Goal: Navigation & Orientation: Find specific page/section

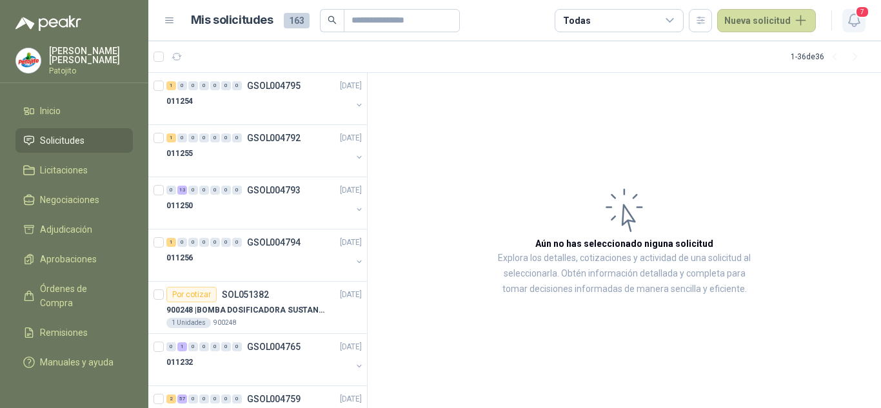
click at [852, 17] on icon "button" at bounding box center [854, 20] width 16 height 16
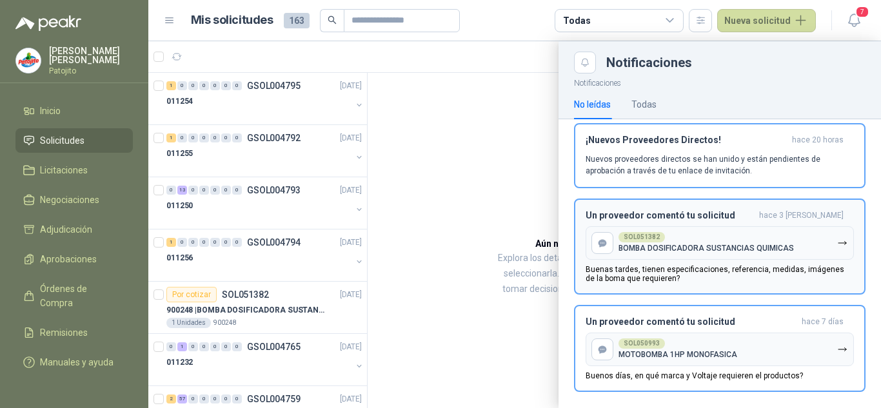
scroll to position [416, 0]
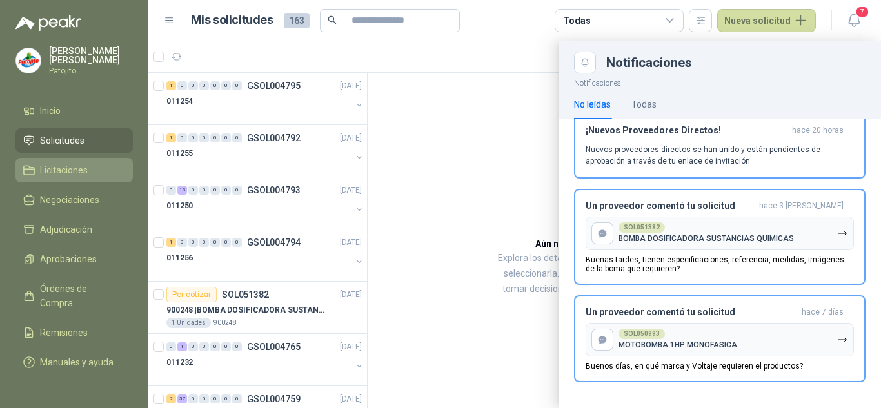
click at [42, 165] on span "Licitaciones" at bounding box center [64, 170] width 48 height 14
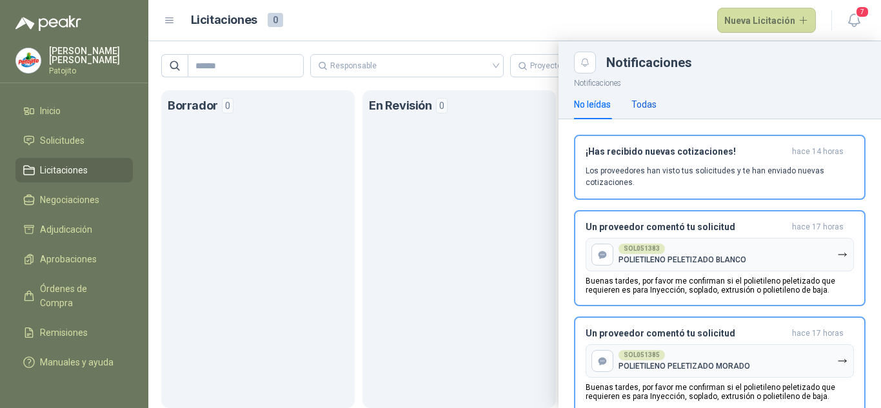
click at [650, 110] on div "Todas" at bounding box center [643, 104] width 25 height 14
click at [858, 9] on span "7" at bounding box center [862, 12] width 14 height 12
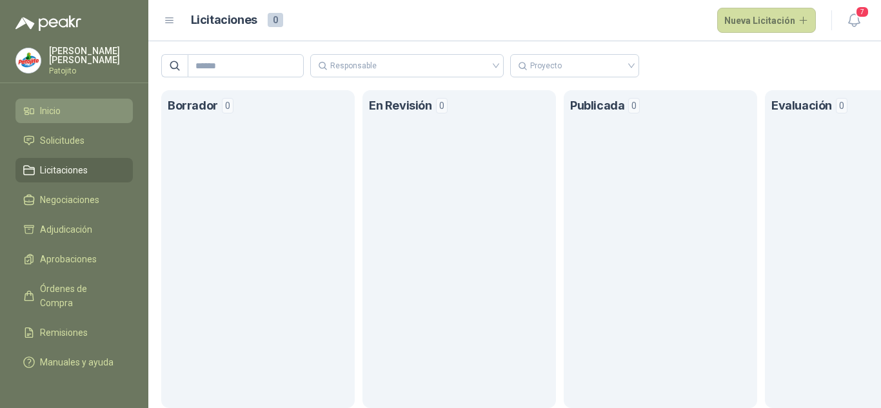
click at [65, 110] on li "Inicio" at bounding box center [74, 111] width 102 height 14
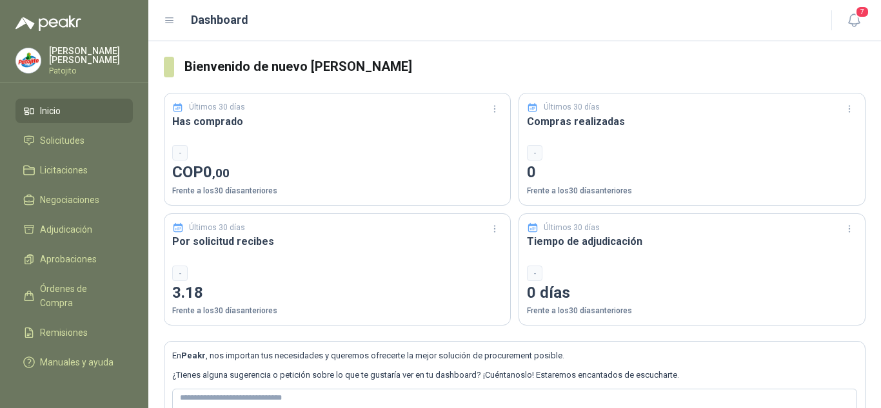
scroll to position [79, 0]
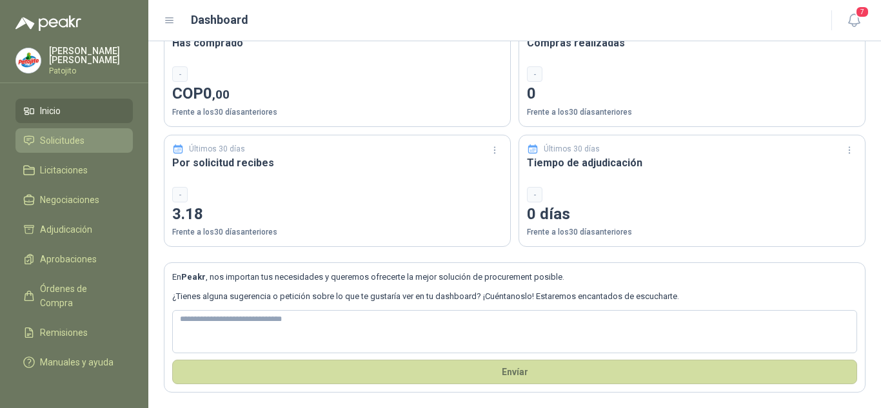
click at [80, 139] on span "Solicitudes" at bounding box center [62, 141] width 45 height 14
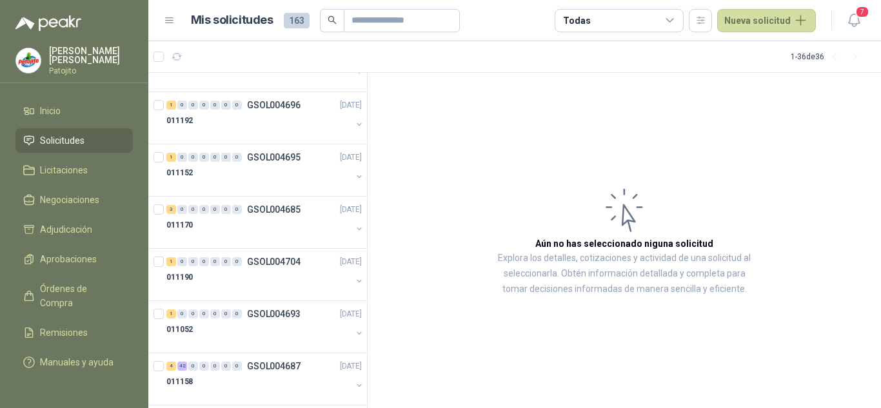
scroll to position [1563, 0]
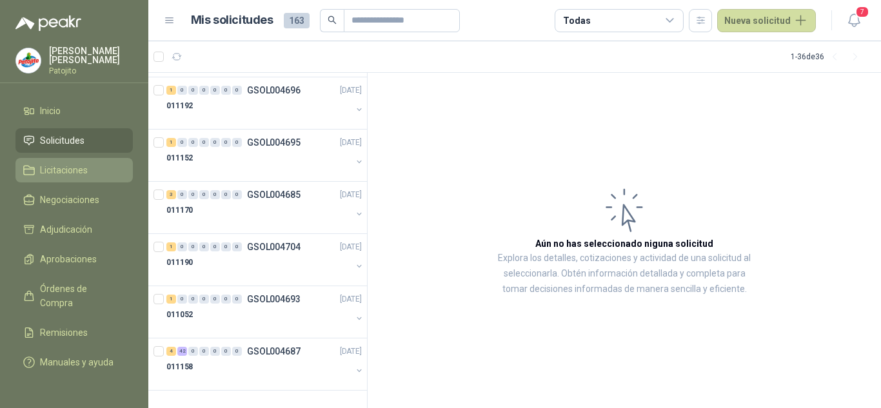
click at [89, 169] on li "Licitaciones" at bounding box center [74, 170] width 102 height 14
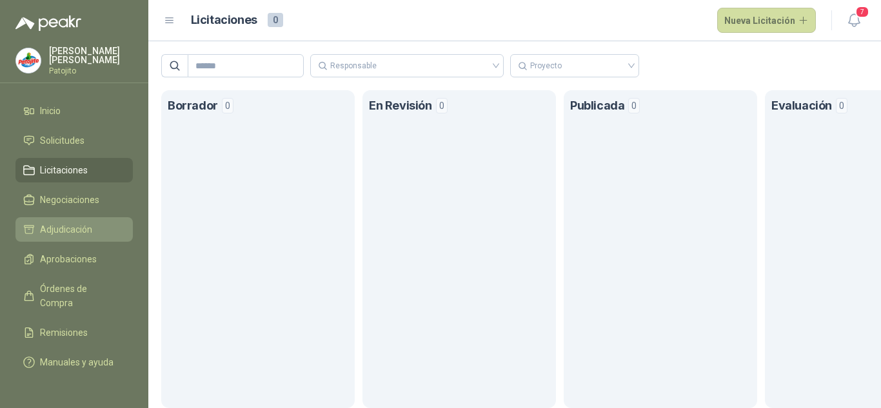
click at [57, 229] on span "Adjudicación" at bounding box center [66, 230] width 52 height 14
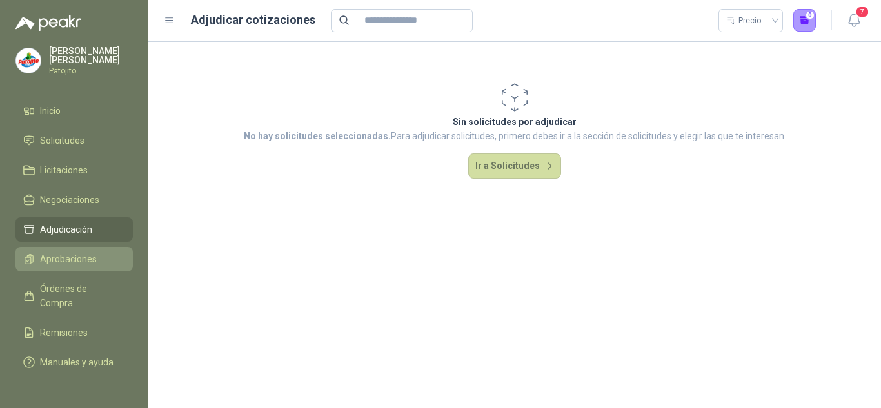
click at [81, 253] on span "Aprobaciones" at bounding box center [68, 259] width 57 height 14
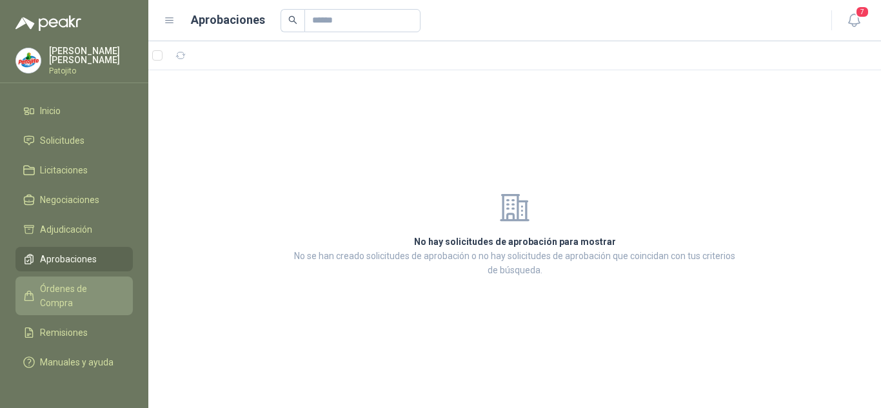
click at [68, 290] on span "Órdenes de Compra" at bounding box center [80, 296] width 81 height 28
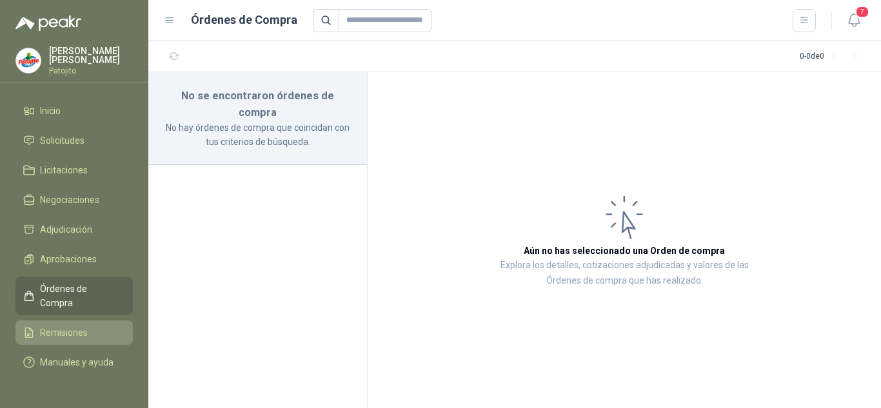
click at [84, 326] on span "Remisiones" at bounding box center [64, 333] width 48 height 14
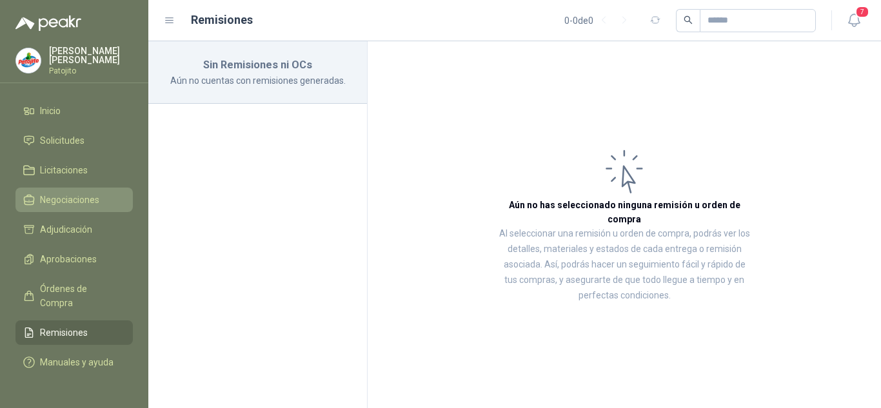
click at [63, 197] on span "Negociaciones" at bounding box center [69, 200] width 59 height 14
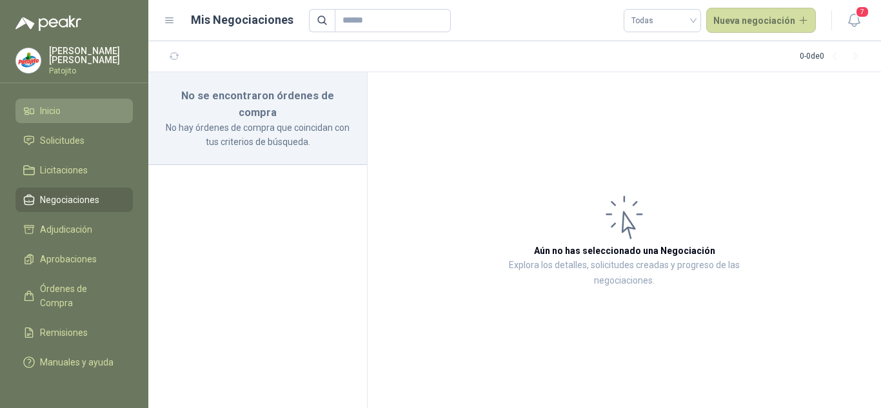
click at [59, 107] on span "Inicio" at bounding box center [50, 111] width 21 height 14
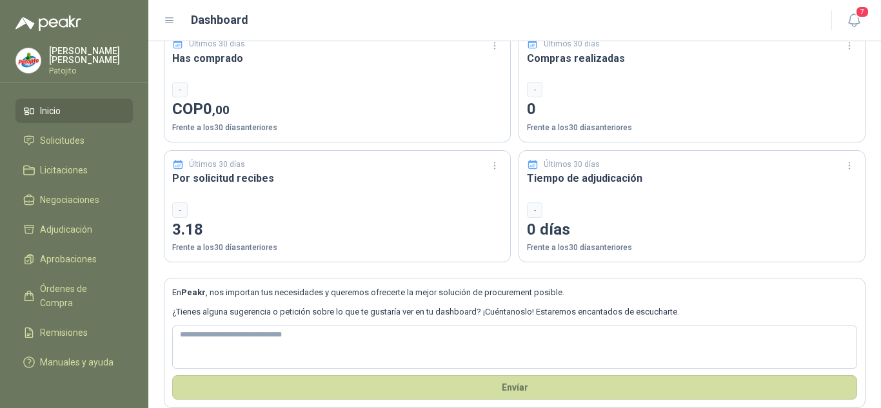
scroll to position [79, 0]
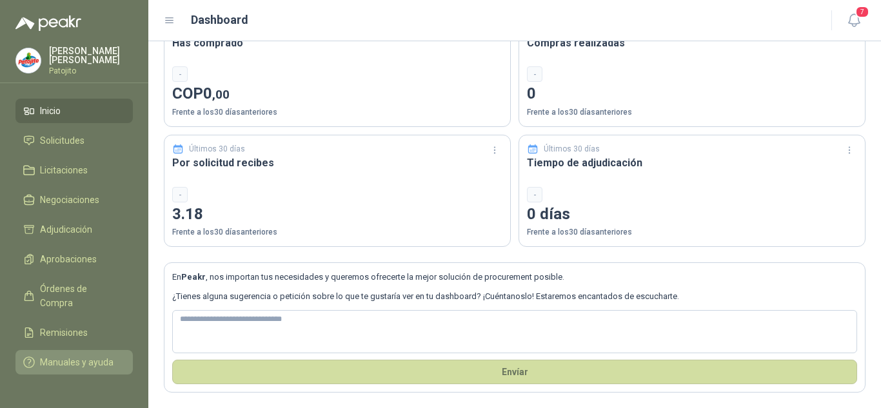
click at [58, 355] on span "Manuales y ayuda" at bounding box center [77, 362] width 74 height 14
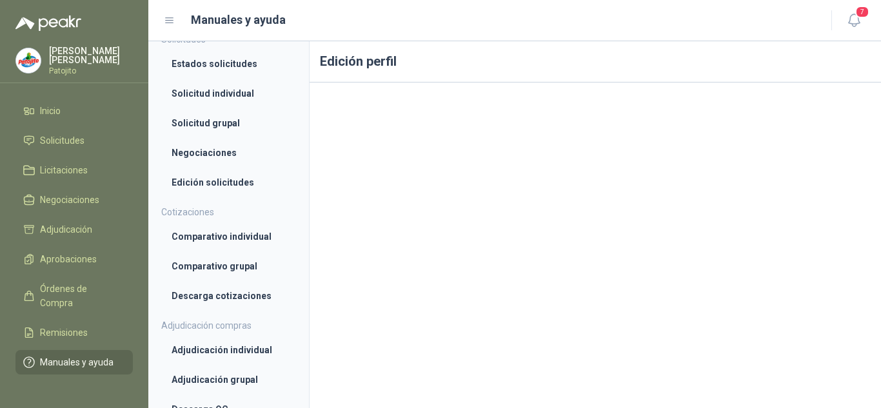
scroll to position [258, 0]
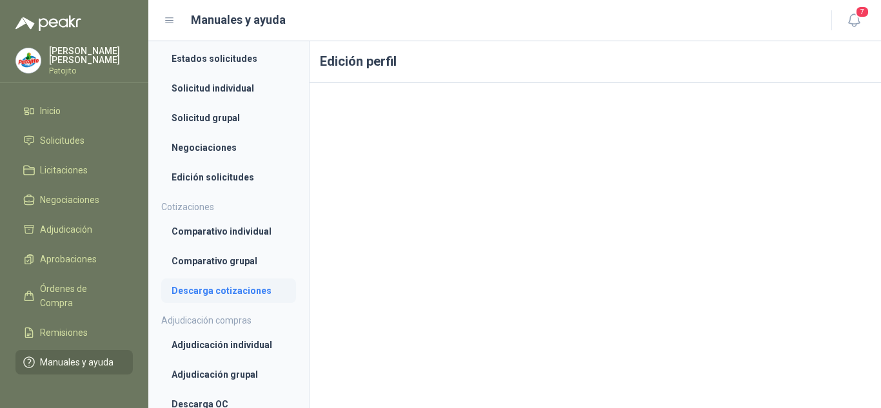
click at [195, 299] on link "Descarga cotizaciones" at bounding box center [228, 291] width 135 height 25
click at [241, 250] on link "Comparativo grupal" at bounding box center [228, 261] width 135 height 25
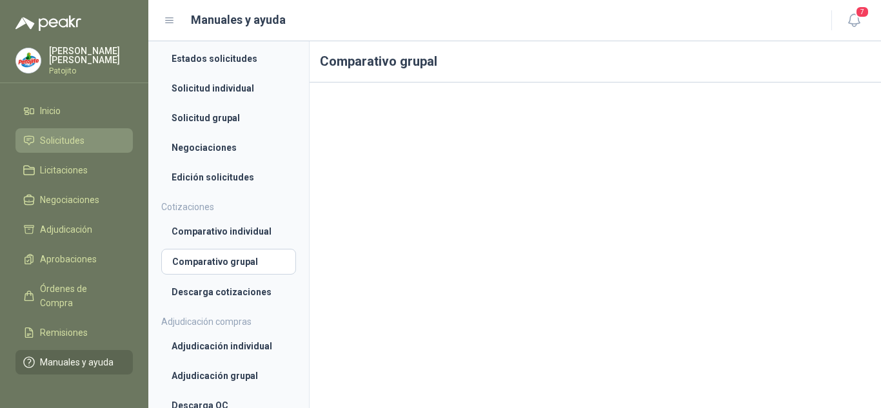
click at [57, 140] on span "Solicitudes" at bounding box center [62, 141] width 45 height 14
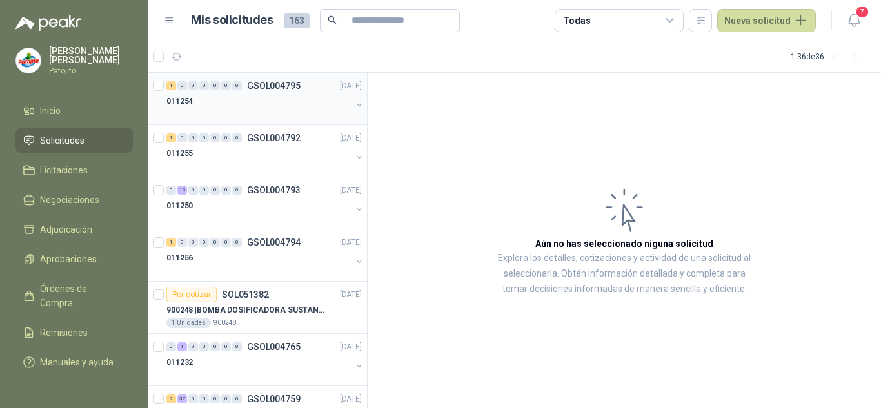
click at [222, 108] on div "011254" at bounding box center [258, 101] width 185 height 15
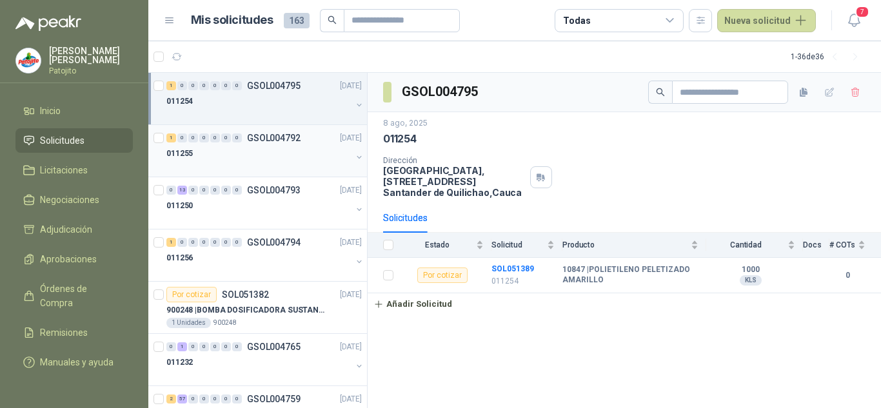
click at [231, 157] on div "011255" at bounding box center [258, 153] width 185 height 15
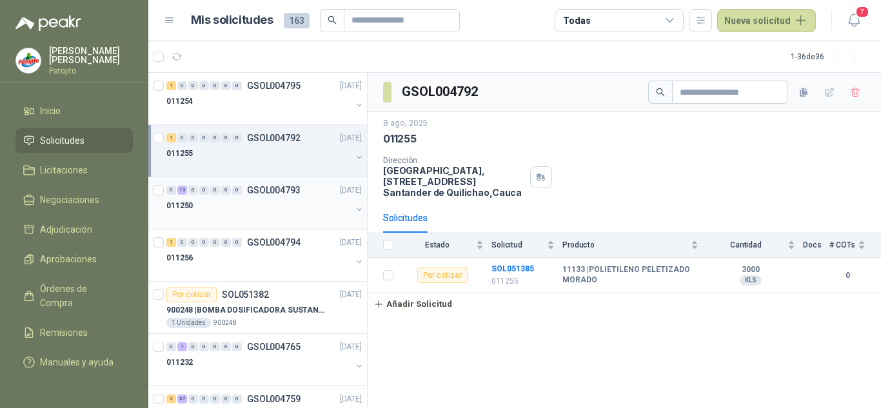
click at [246, 201] on div "011250" at bounding box center [258, 205] width 185 height 15
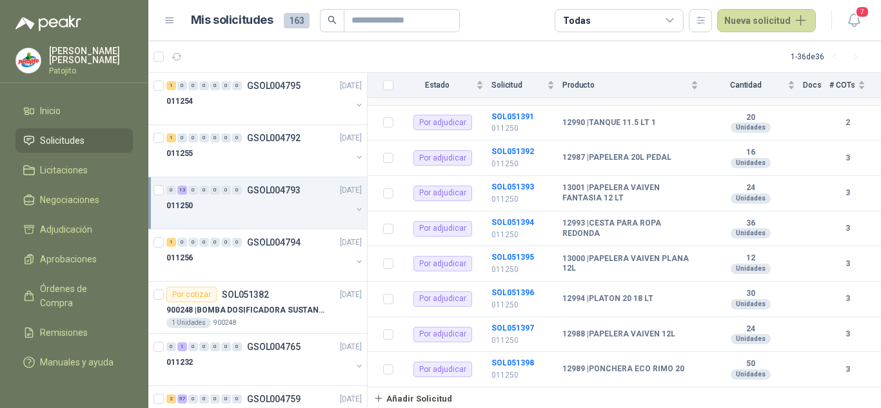
scroll to position [330, 0]
click at [237, 265] on div "011256" at bounding box center [258, 257] width 185 height 15
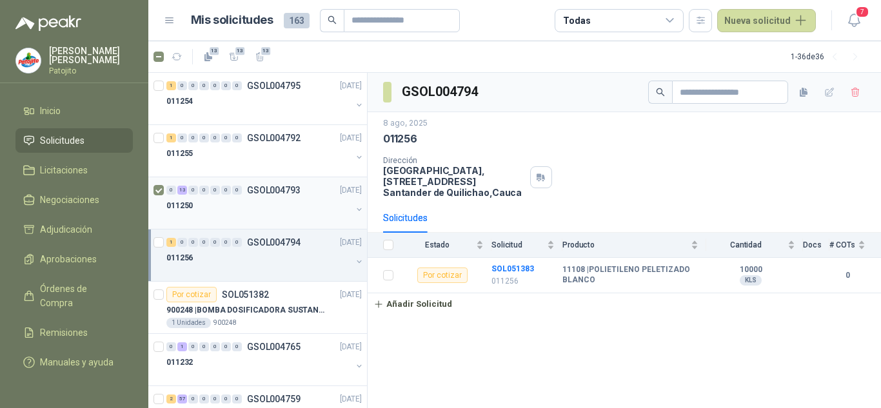
click at [354, 210] on button "button" at bounding box center [359, 209] width 10 height 10
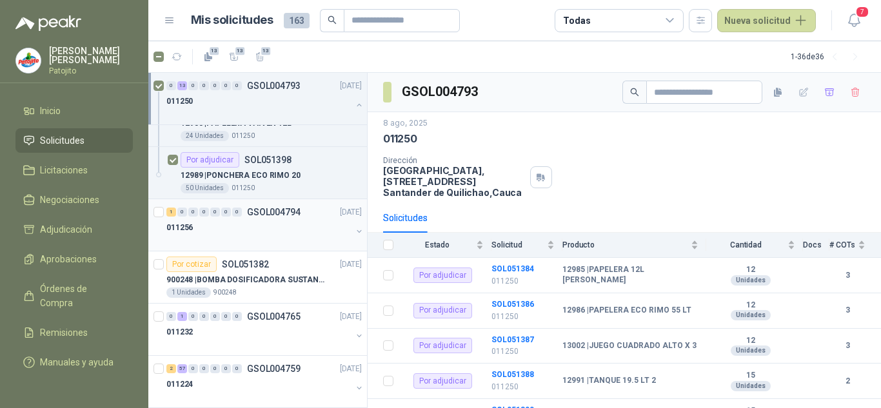
scroll to position [774, 0]
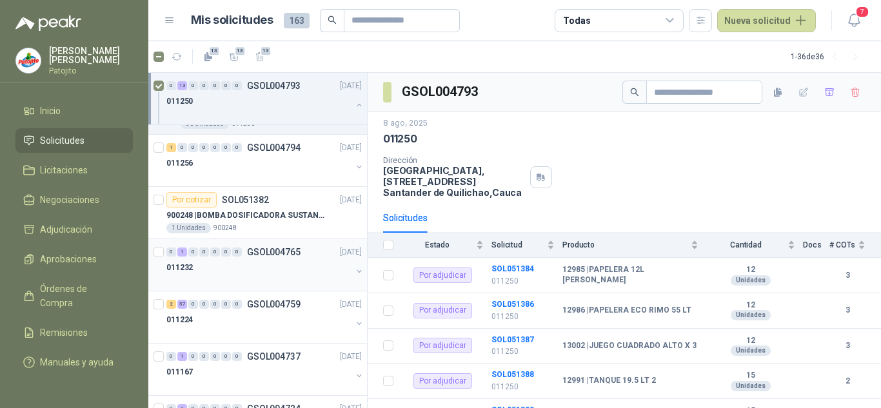
click at [297, 255] on p "GSOL004765" at bounding box center [274, 252] width 54 height 9
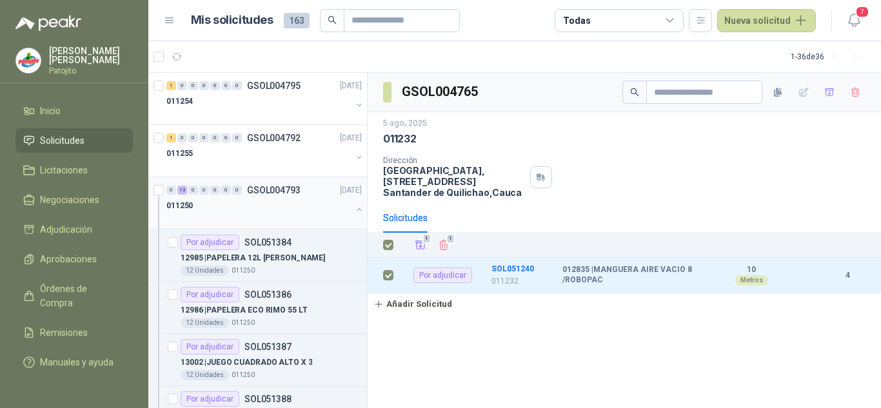
click at [354, 208] on button "button" at bounding box center [359, 209] width 10 height 10
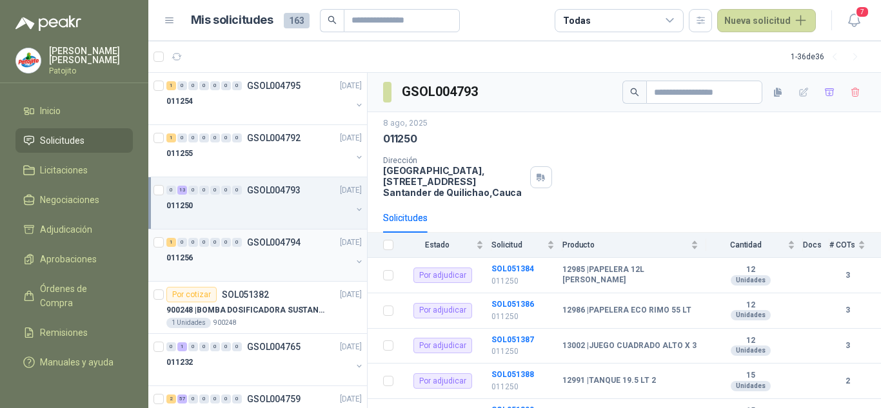
click at [236, 257] on div "011256" at bounding box center [258, 257] width 185 height 15
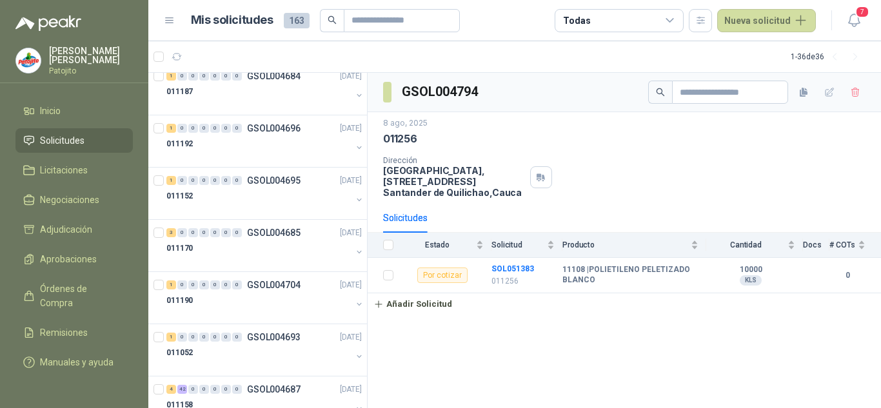
scroll to position [1563, 0]
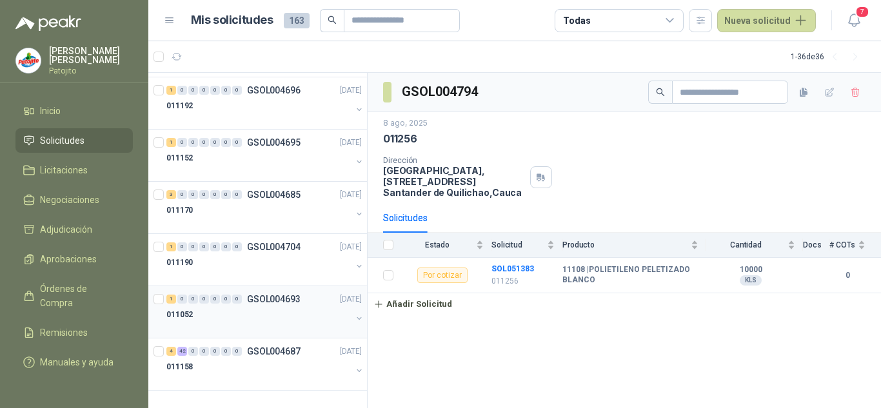
click at [274, 326] on div at bounding box center [258, 328] width 185 height 10
click at [294, 359] on div "4 42 0 0 0 0 0 GSOL004687 [DATE]" at bounding box center [265, 351] width 198 height 15
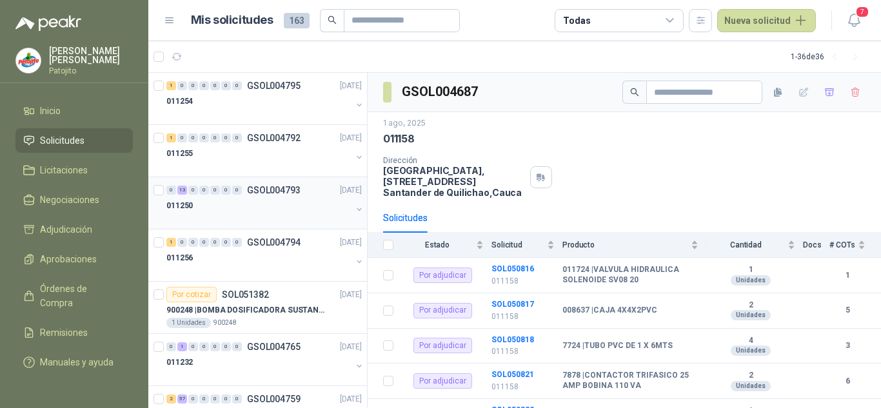
click at [262, 210] on div "011250" at bounding box center [258, 205] width 185 height 15
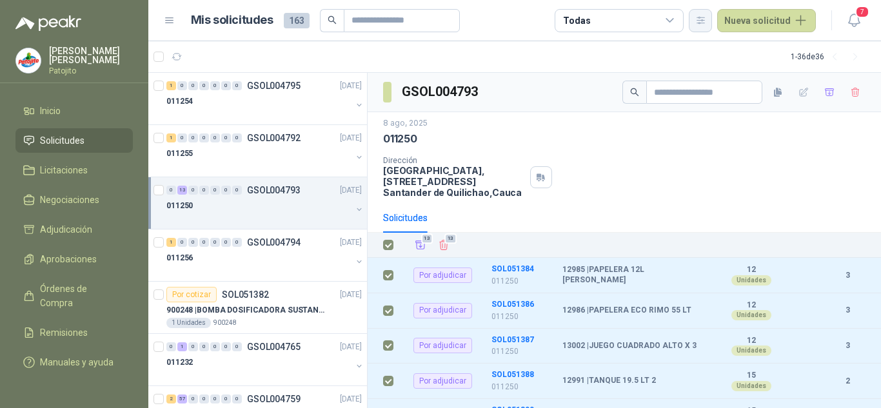
click at [698, 14] on button "button" at bounding box center [700, 20] width 23 height 23
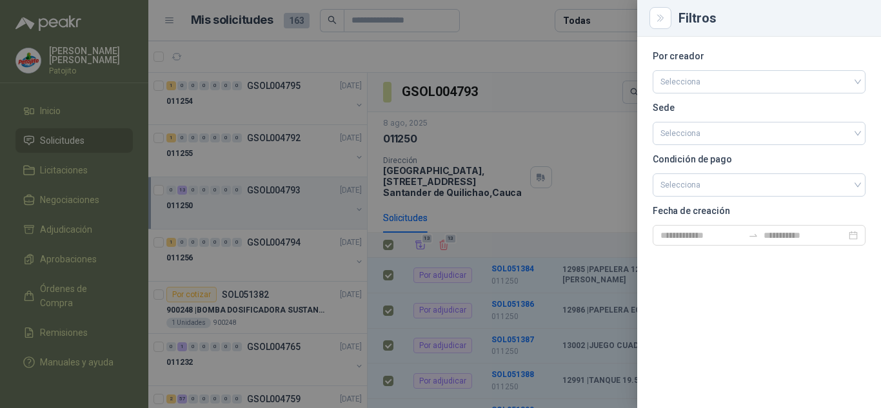
click at [562, 135] on div at bounding box center [440, 204] width 881 height 408
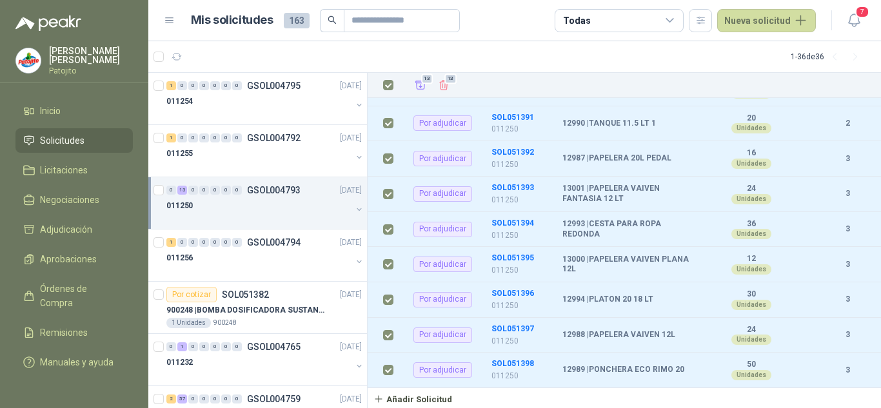
scroll to position [330, 0]
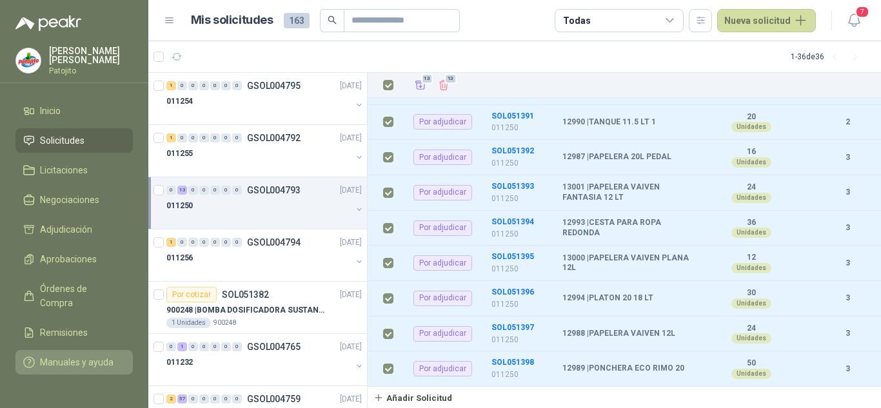
click at [75, 355] on span "Manuales y ayuda" at bounding box center [77, 362] width 74 height 14
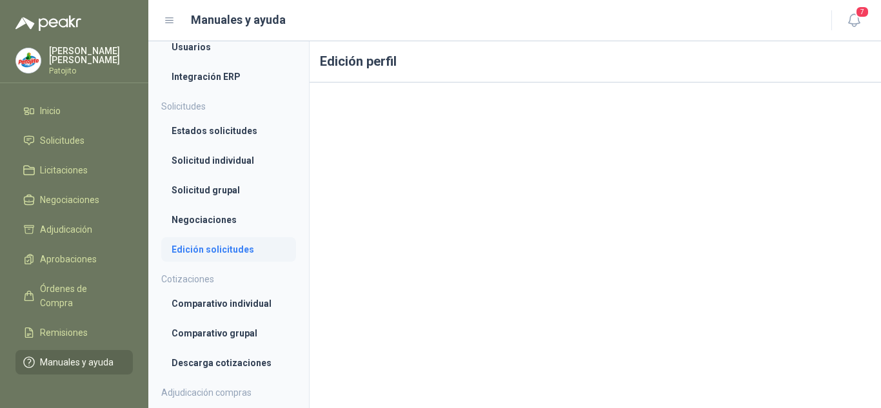
scroll to position [194, 0]
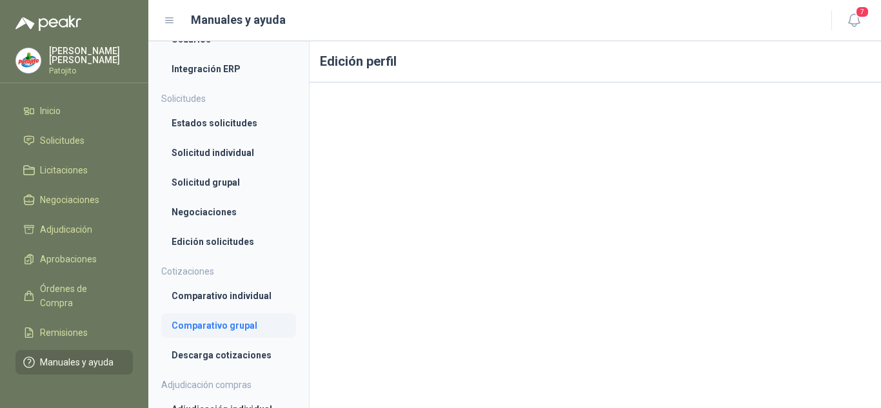
click at [220, 324] on li "Comparativo grupal" at bounding box center [229, 326] width 114 height 14
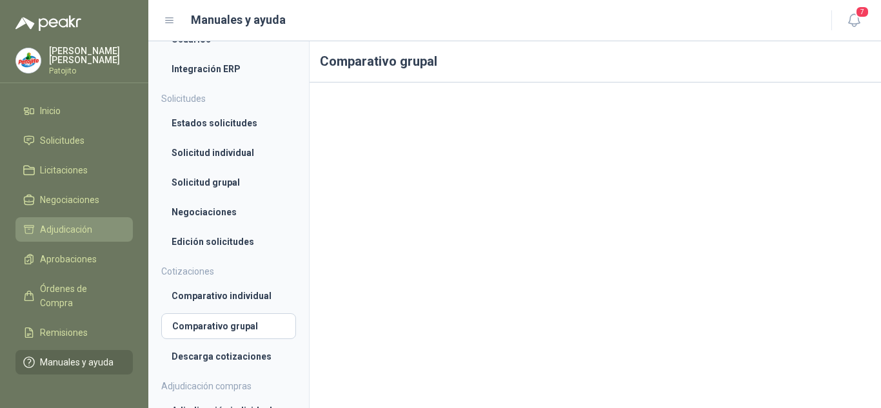
click at [67, 230] on span "Adjudicación" at bounding box center [66, 230] width 52 height 14
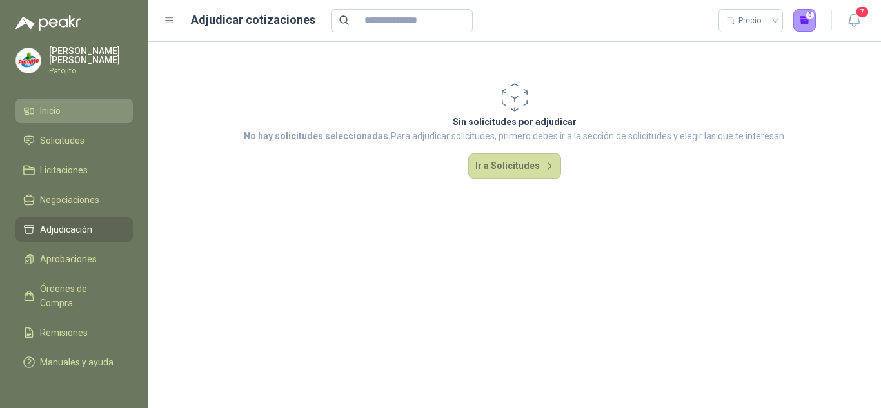
click at [43, 110] on span "Inicio" at bounding box center [50, 111] width 21 height 14
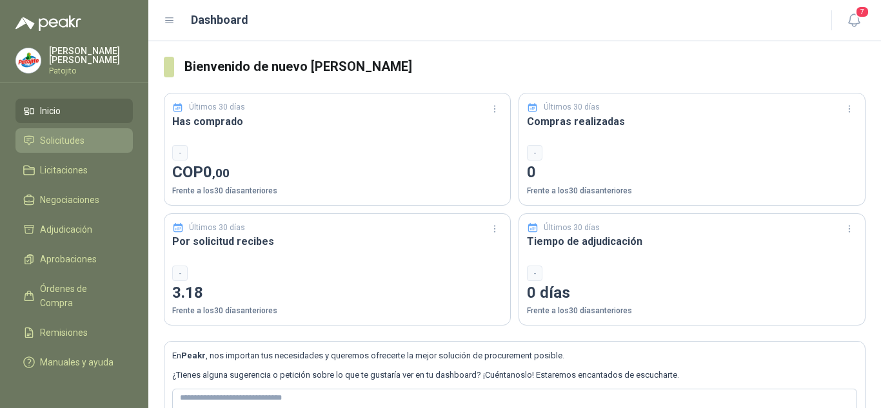
click at [56, 139] on span "Solicitudes" at bounding box center [62, 141] width 45 height 14
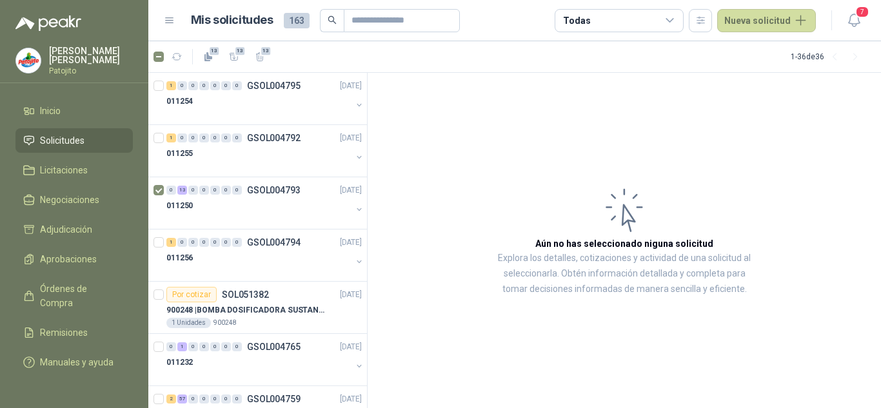
click at [166, 15] on icon at bounding box center [170, 21] width 12 height 12
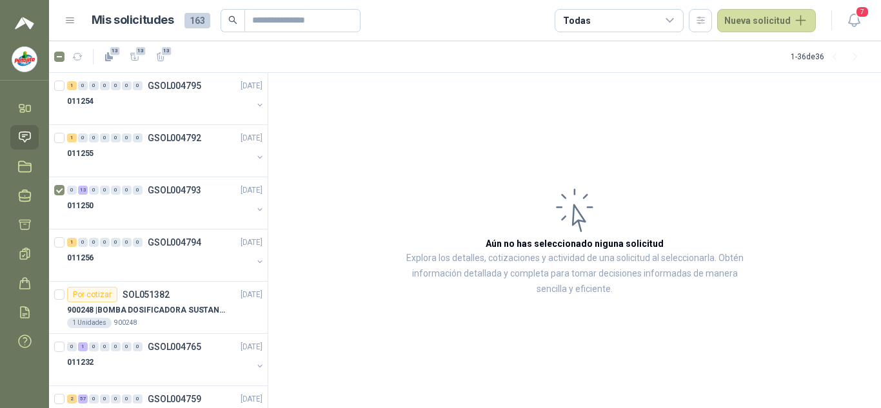
click at [70, 22] on icon at bounding box center [71, 21] width 12 height 12
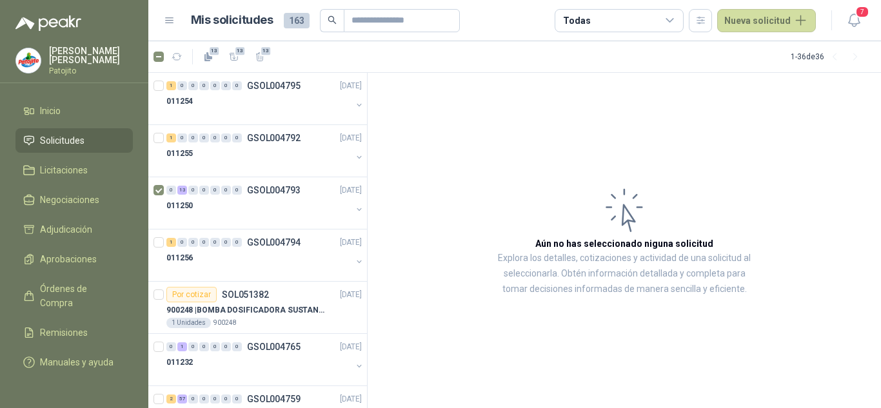
click at [177, 17] on div "Mis solicitudes 163 Todas Nueva solicitud" at bounding box center [490, 20] width 652 height 23
click at [354, 210] on button "button" at bounding box center [359, 209] width 10 height 10
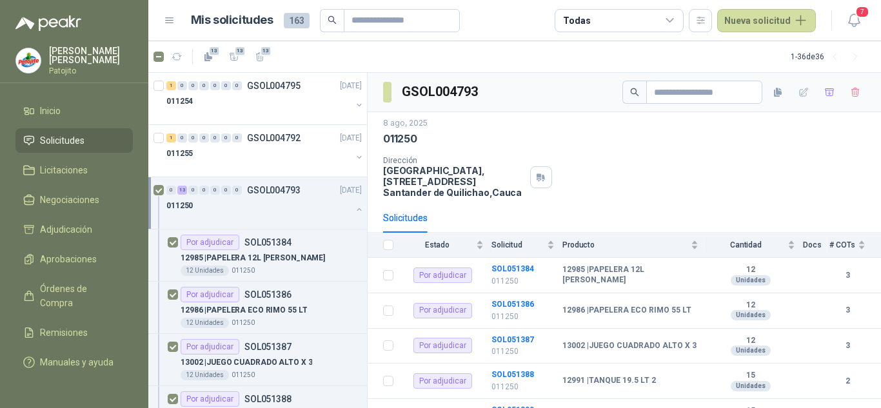
click at [169, 23] on icon at bounding box center [170, 20] width 8 height 5
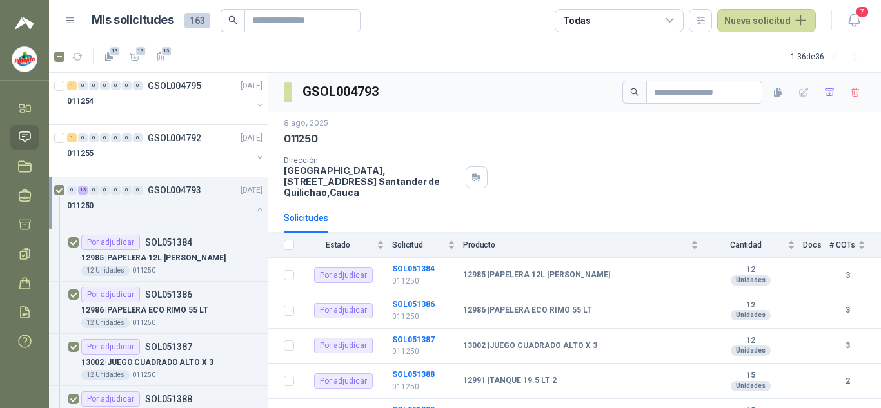
click at [31, 61] on img at bounding box center [24, 59] width 25 height 25
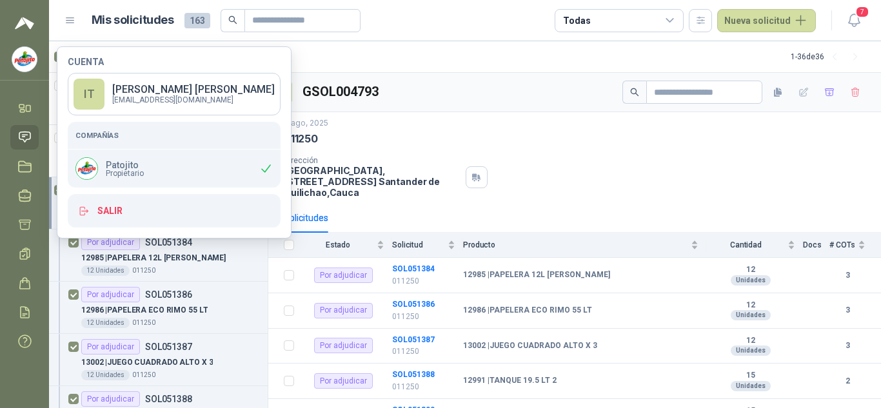
click at [406, 140] on div "011250" at bounding box center [575, 139] width 582 height 14
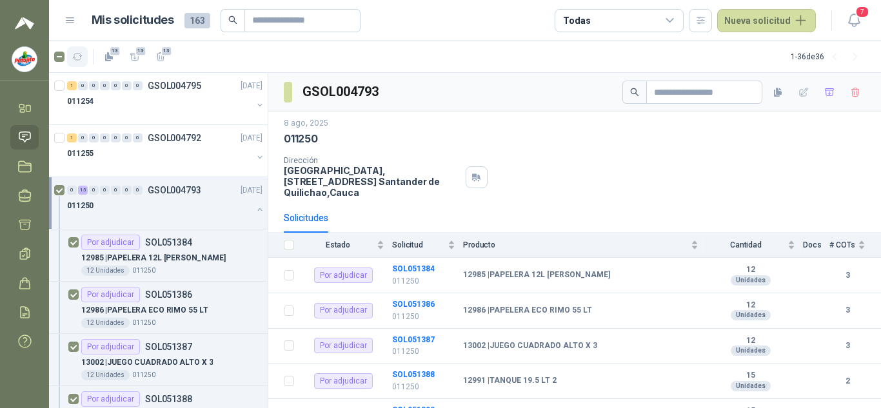
click at [83, 63] on button "button" at bounding box center [77, 56] width 21 height 21
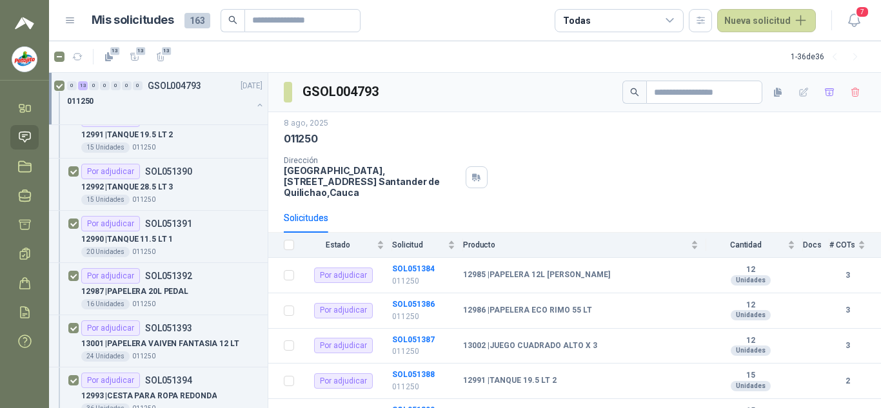
scroll to position [258, 0]
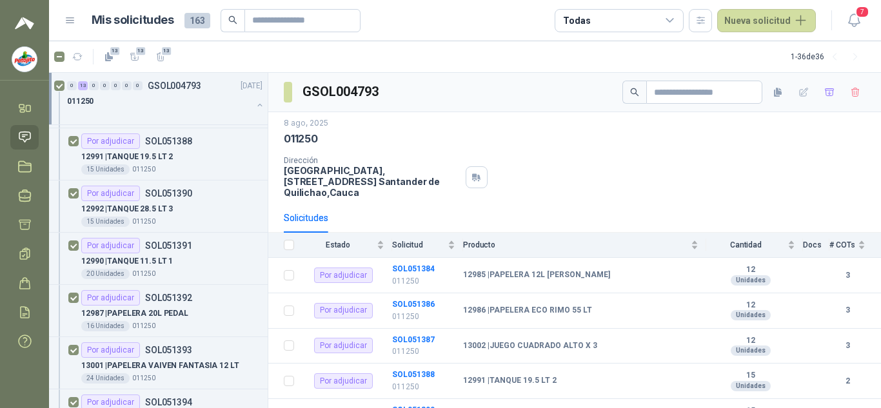
click at [674, 19] on icon at bounding box center [670, 21] width 12 height 12
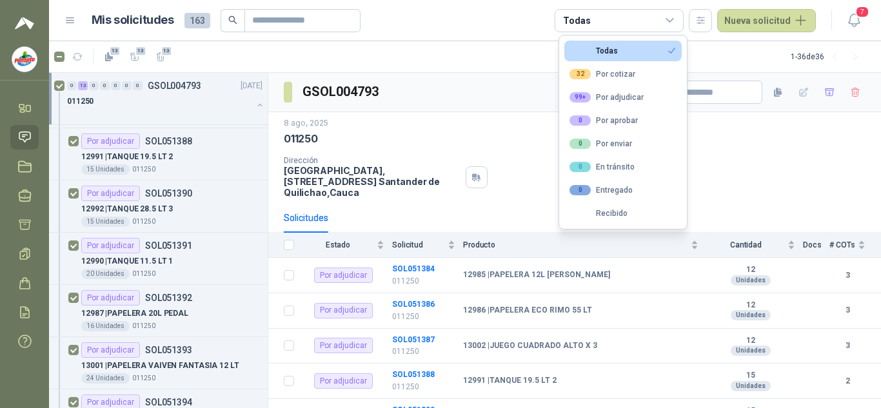
click at [674, 19] on icon at bounding box center [670, 21] width 12 height 12
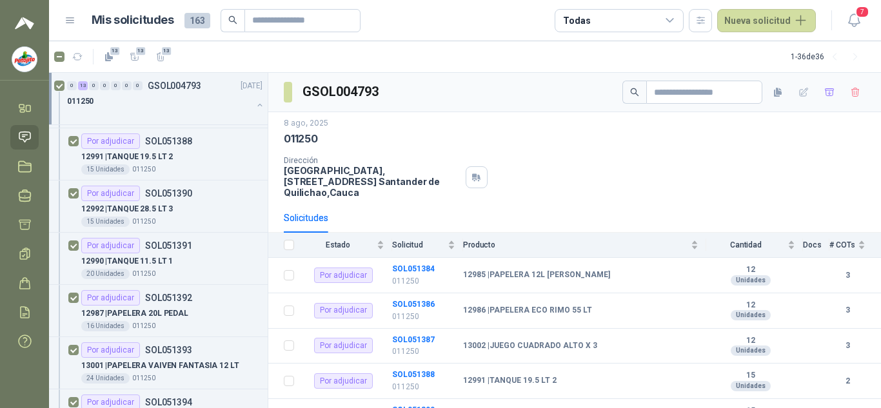
click at [192, 18] on span "163" at bounding box center [197, 20] width 26 height 15
click at [139, 24] on h1 "Mis solicitudes" at bounding box center [133, 20] width 83 height 19
click at [21, 65] on img at bounding box center [24, 59] width 25 height 25
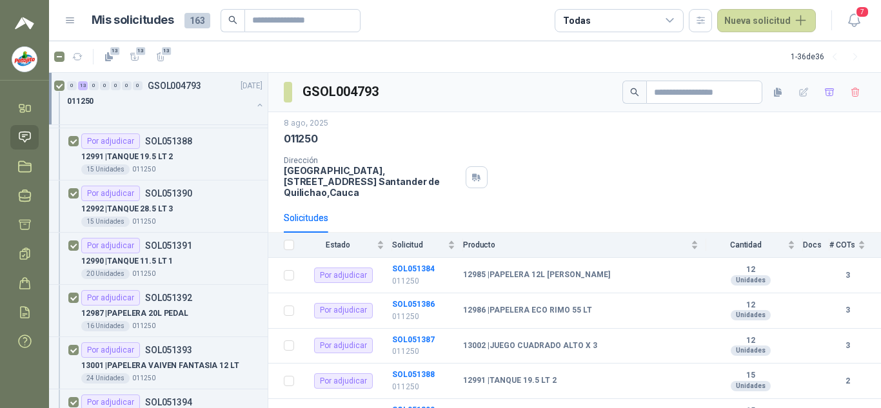
click at [32, 32] on menu "[PERSON_NAME] Inicio Solicitudes Licitaciones Negociaciones Adjudicación Aproba…" at bounding box center [24, 204] width 49 height 408
click at [19, 23] on img at bounding box center [24, 22] width 19 height 15
click at [75, 19] on icon at bounding box center [71, 21] width 12 height 12
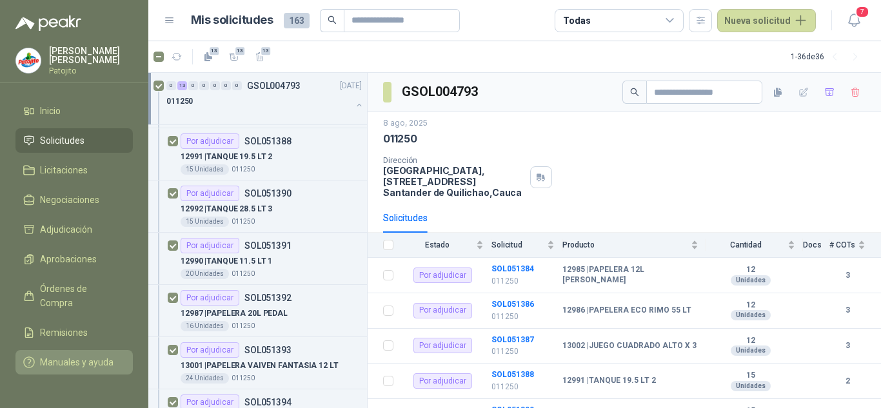
click at [90, 355] on span "Manuales y ayuda" at bounding box center [77, 362] width 74 height 14
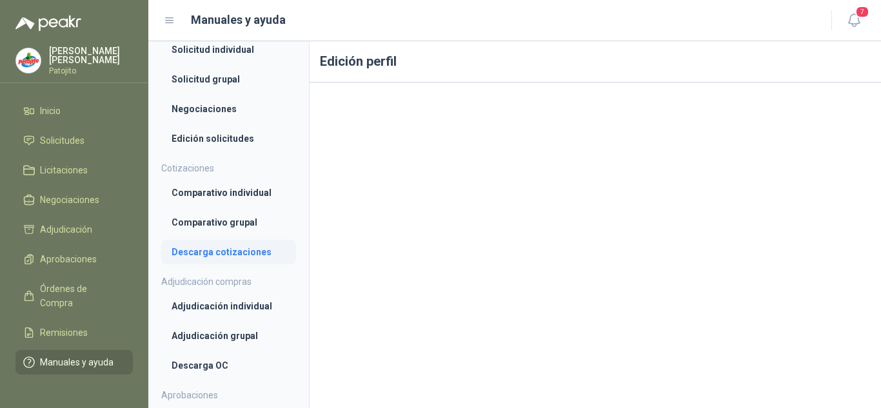
scroll to position [323, 0]
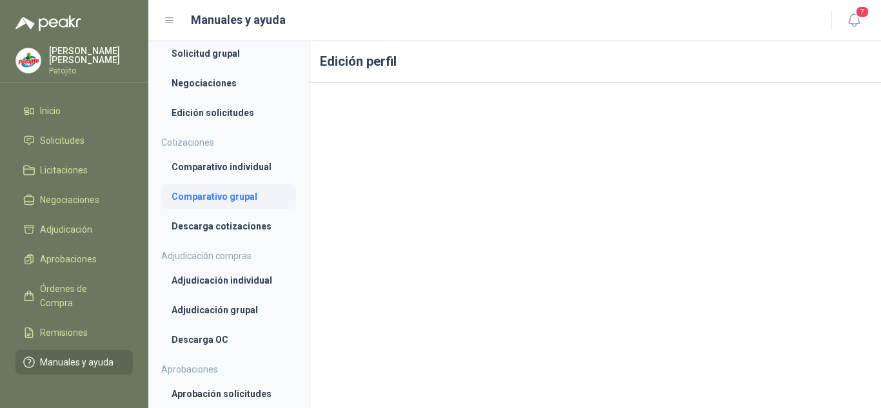
click at [210, 197] on li "Comparativo grupal" at bounding box center [229, 197] width 114 height 14
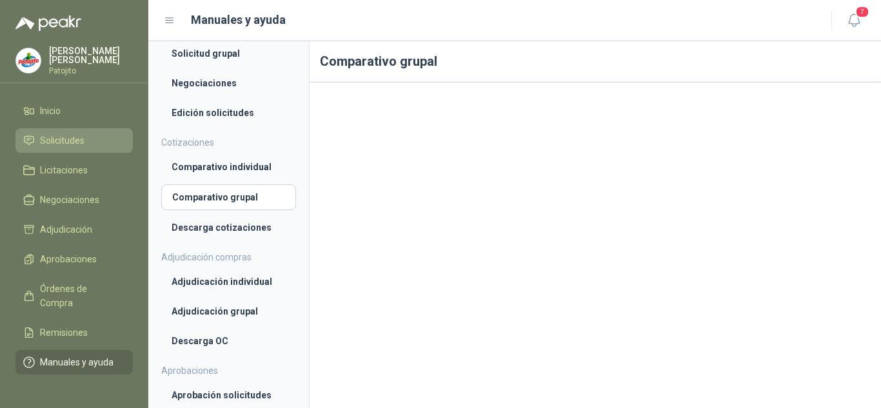
click at [90, 141] on li "Solicitudes" at bounding box center [74, 141] width 102 height 14
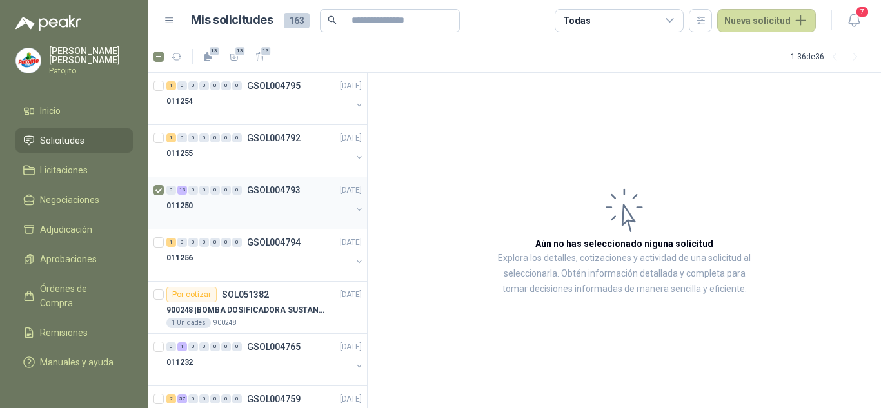
click at [354, 208] on button "button" at bounding box center [359, 209] width 10 height 10
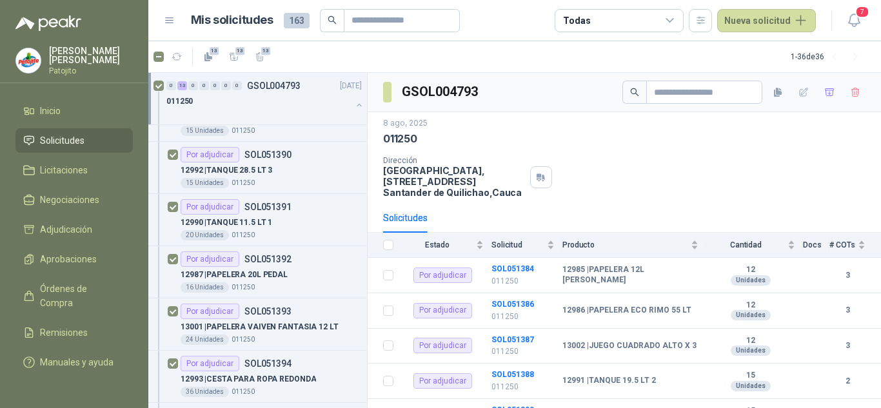
scroll to position [129, 0]
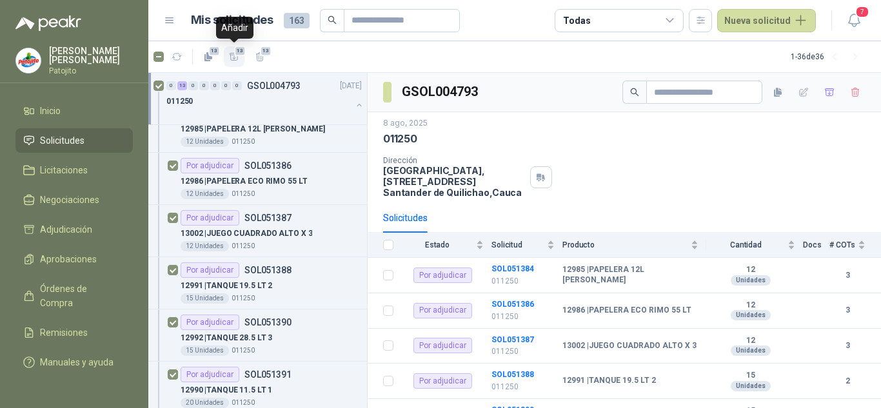
click at [239, 57] on icon "button" at bounding box center [234, 57] width 11 height 11
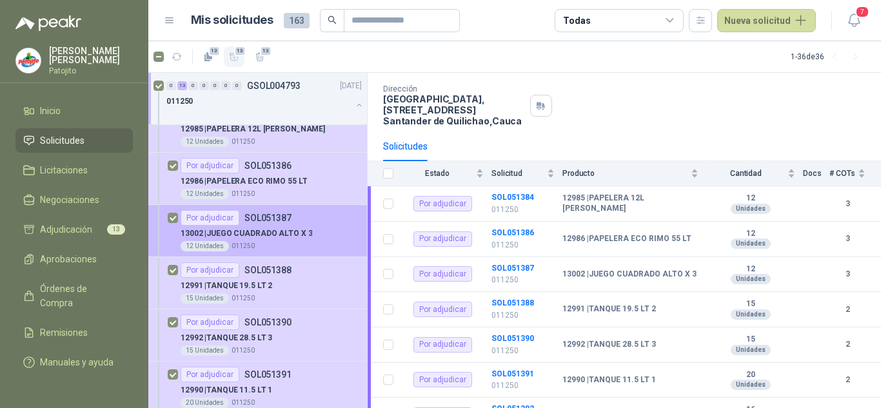
scroll to position [0, 0]
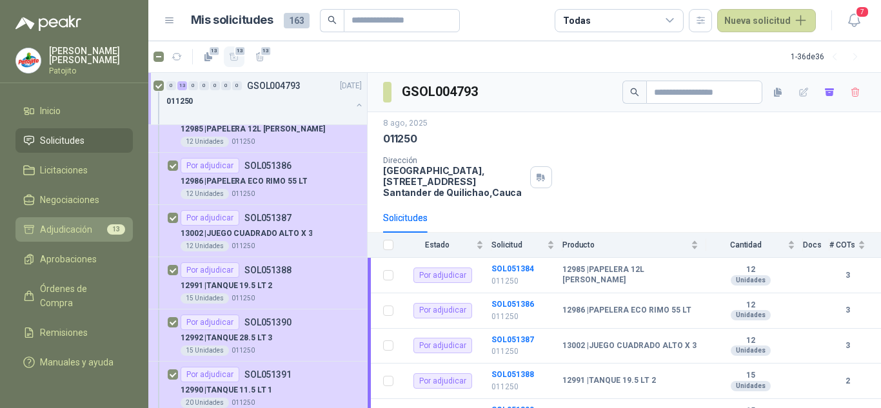
click at [73, 225] on span "Adjudicación" at bounding box center [66, 230] width 52 height 14
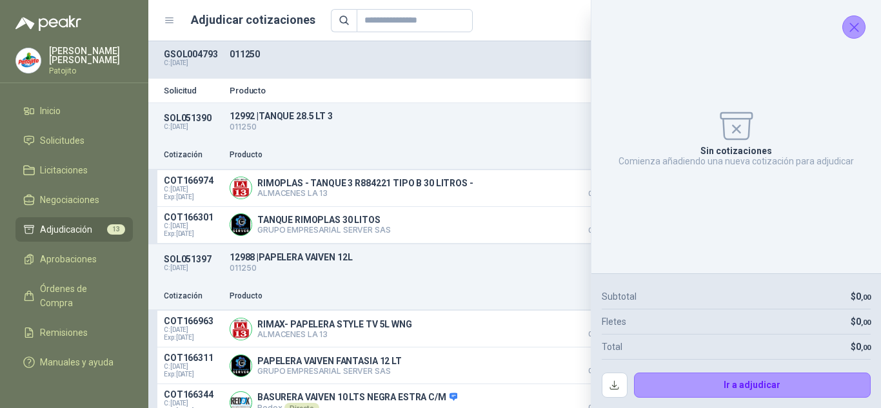
click at [170, 20] on icon at bounding box center [170, 20] width 8 height 5
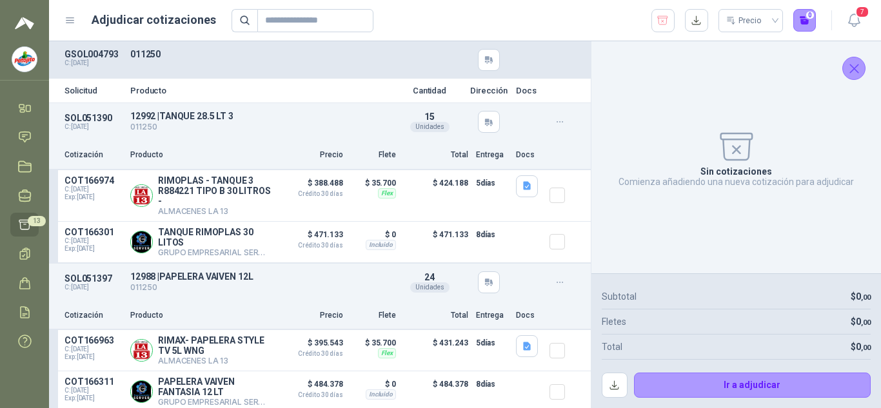
click at [20, 65] on img at bounding box center [24, 59] width 25 height 25
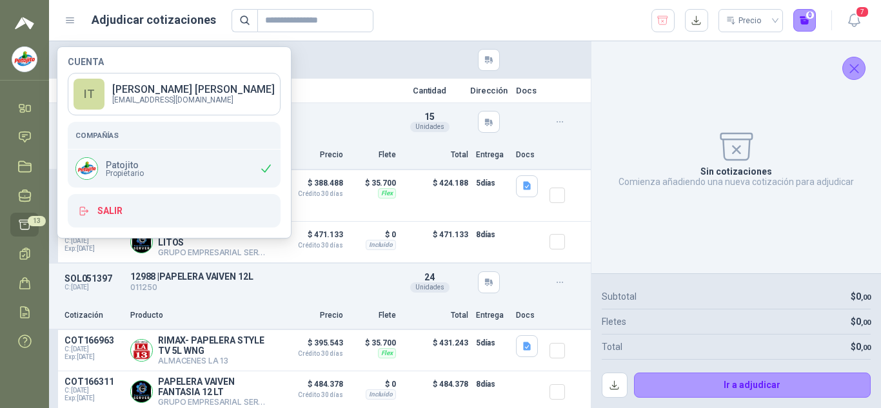
click at [375, 35] on header "Adjudicar cotizaciones Precio 0 7" at bounding box center [465, 20] width 832 height 41
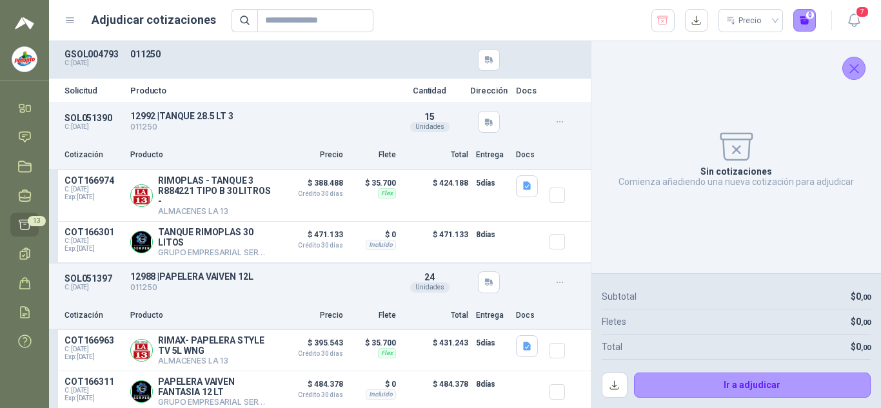
click at [65, 23] on icon at bounding box center [71, 21] width 12 height 12
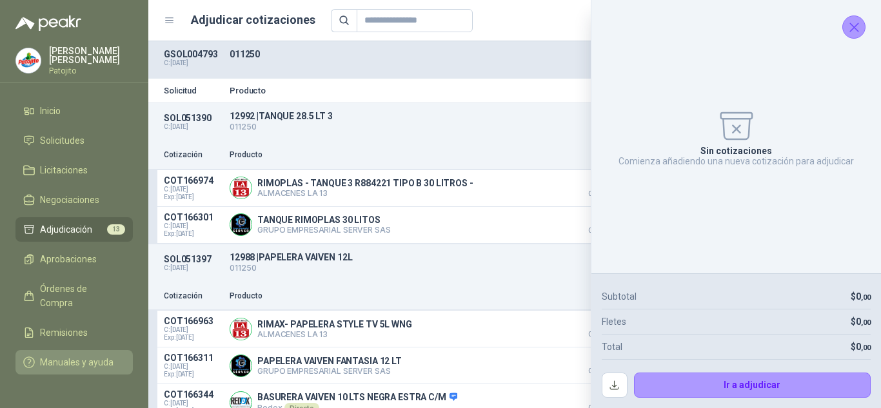
click at [72, 355] on span "Manuales y ayuda" at bounding box center [77, 362] width 74 height 14
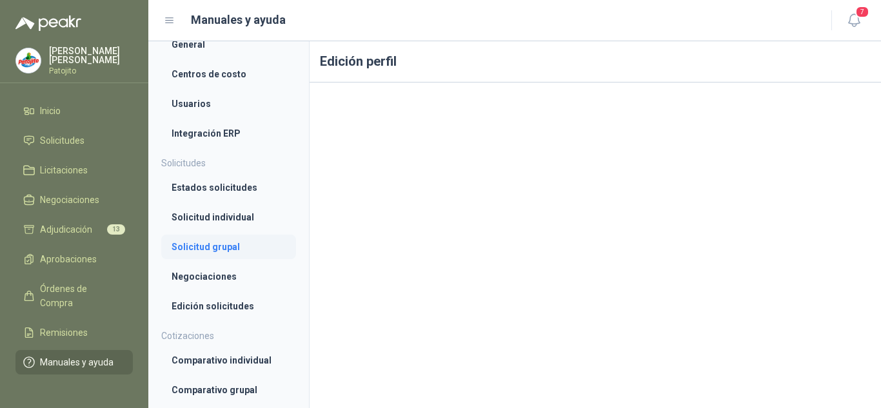
scroll to position [194, 0]
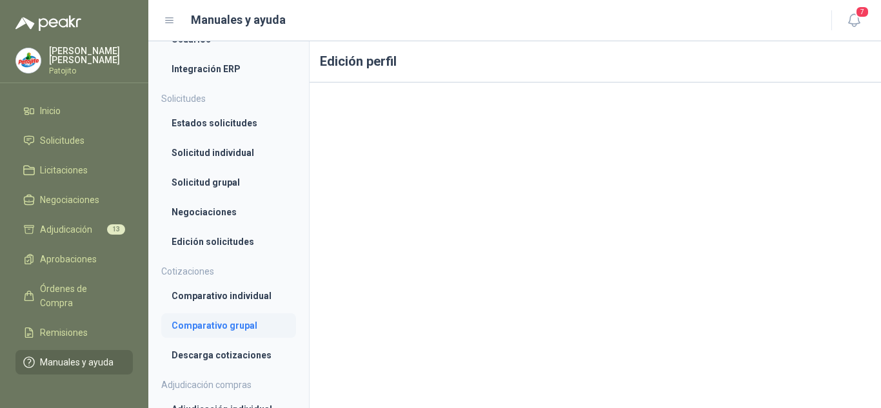
click at [216, 324] on li "Comparativo grupal" at bounding box center [229, 326] width 114 height 14
click at [553, 32] on header "Manuales y ayuda 7" at bounding box center [514, 20] width 733 height 41
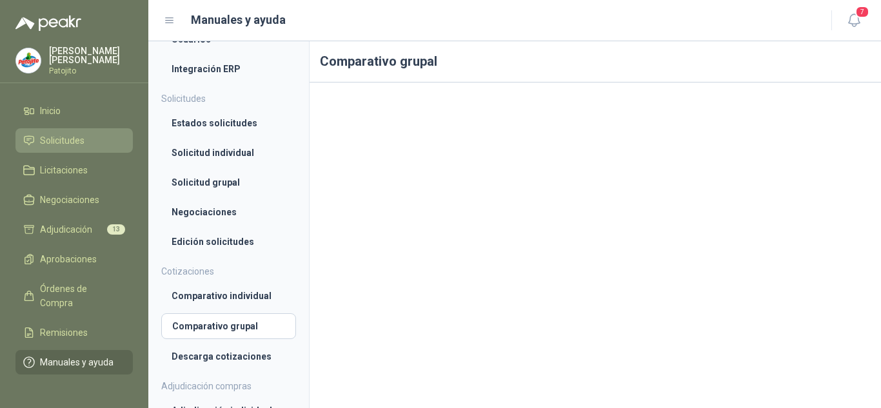
click at [65, 135] on span "Solicitudes" at bounding box center [62, 141] width 45 height 14
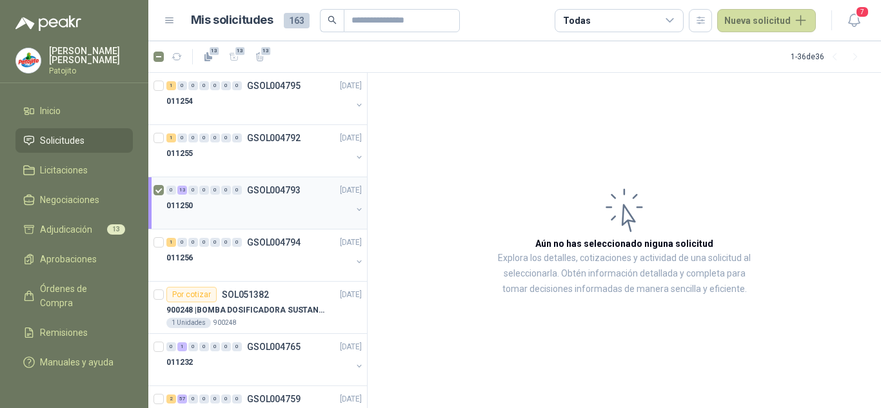
click at [354, 209] on button "button" at bounding box center [359, 209] width 10 height 10
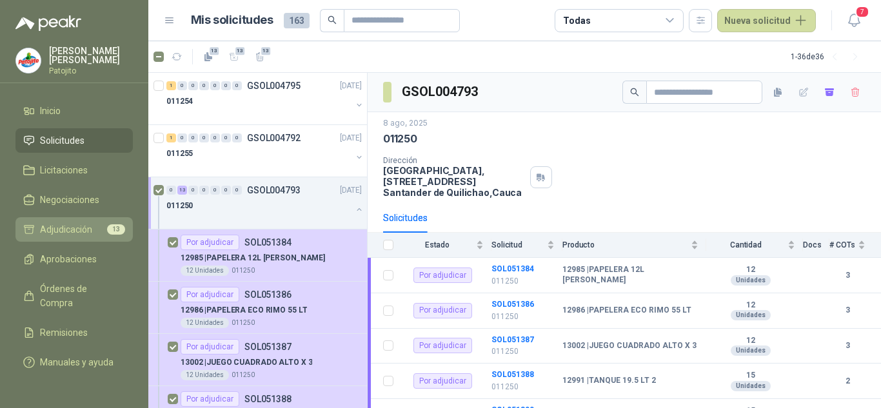
click at [83, 223] on span "Adjudicación" at bounding box center [66, 230] width 52 height 14
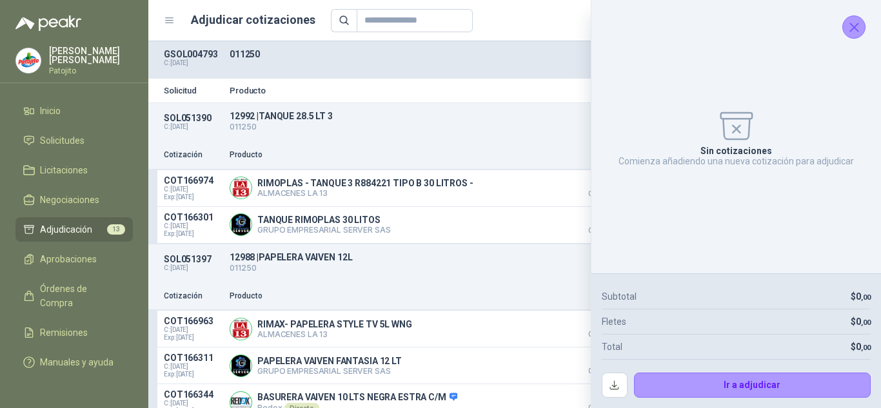
click at [848, 28] on icon "Cerrar" at bounding box center [854, 27] width 16 height 16
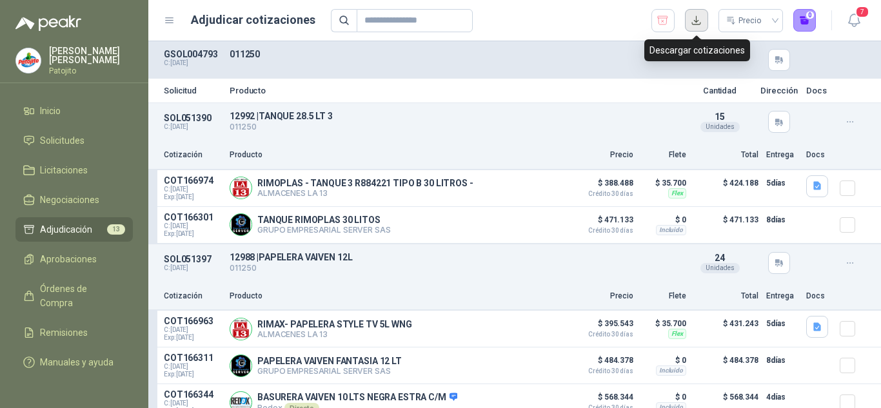
click at [697, 20] on button "button" at bounding box center [696, 20] width 23 height 23
